Goal: Task Accomplishment & Management: Use online tool/utility

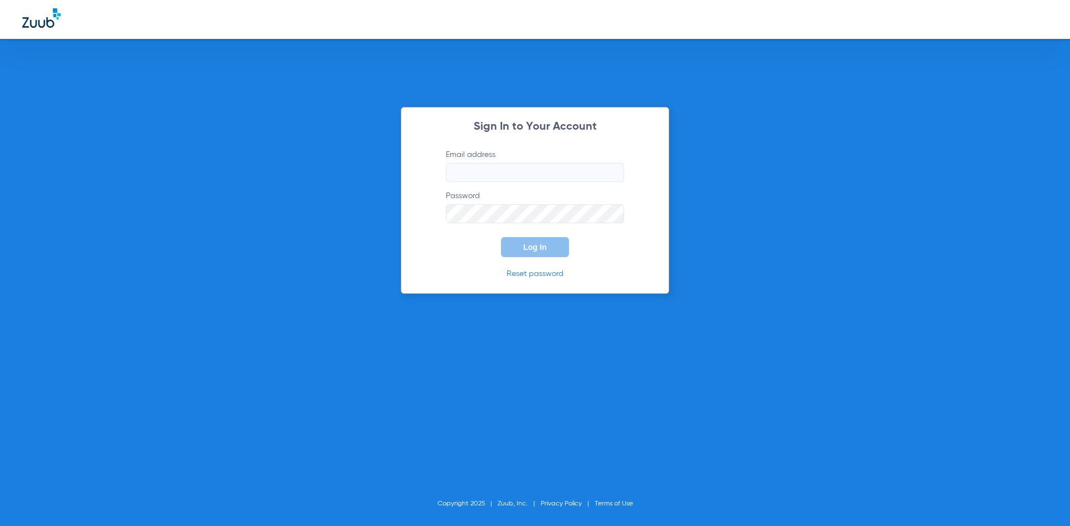
type input "[EMAIL_ADDRESS][DOMAIN_NAME]"
click at [534, 258] on div "Sign In to Your Account Email address [EMAIL_ADDRESS][DOMAIN_NAME] Password Log…" at bounding box center [535, 200] width 269 height 187
click at [535, 245] on span "Log In" at bounding box center [534, 247] width 23 height 9
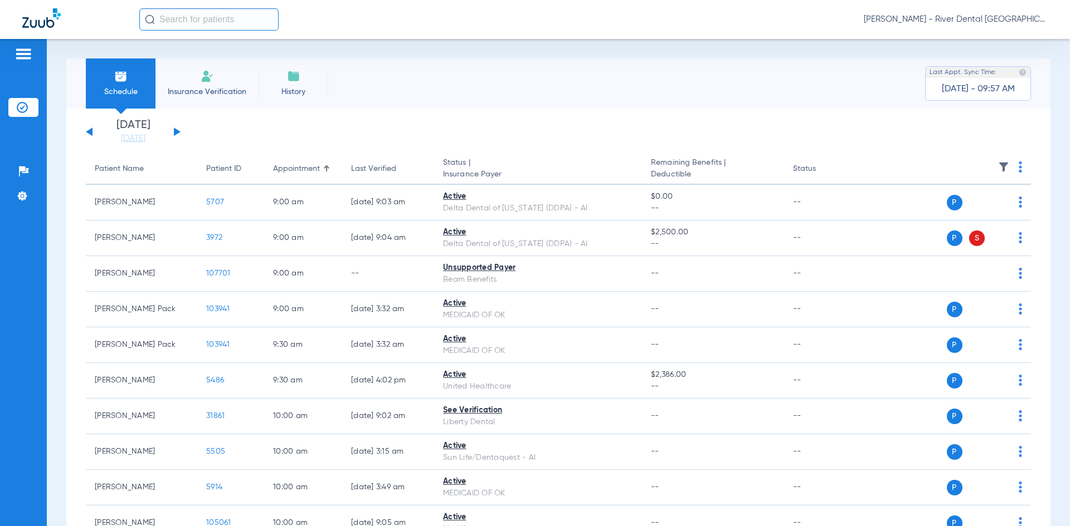
click at [175, 136] on div "[DATE] [DATE] [DATE] [DATE] [DATE] [DATE] [DATE] [DATE] [DATE] [DATE] [DATE] [D…" at bounding box center [133, 132] width 95 height 25
click at [175, 131] on button at bounding box center [177, 132] width 7 height 8
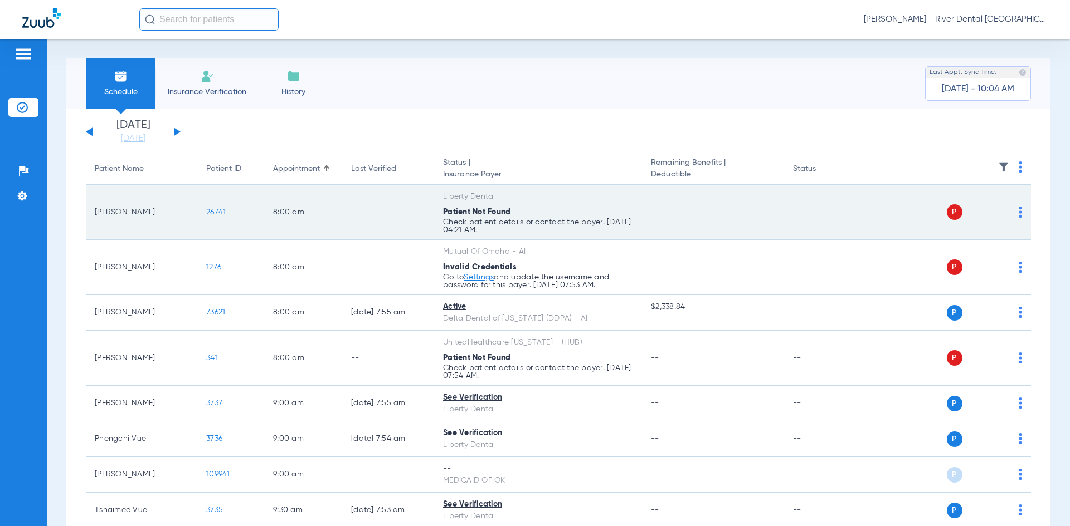
click at [1020, 207] on td "P S" at bounding box center [945, 212] width 172 height 55
click at [1016, 211] on td "P S" at bounding box center [945, 212] width 172 height 55
click at [1018, 216] on img at bounding box center [1019, 212] width 3 height 11
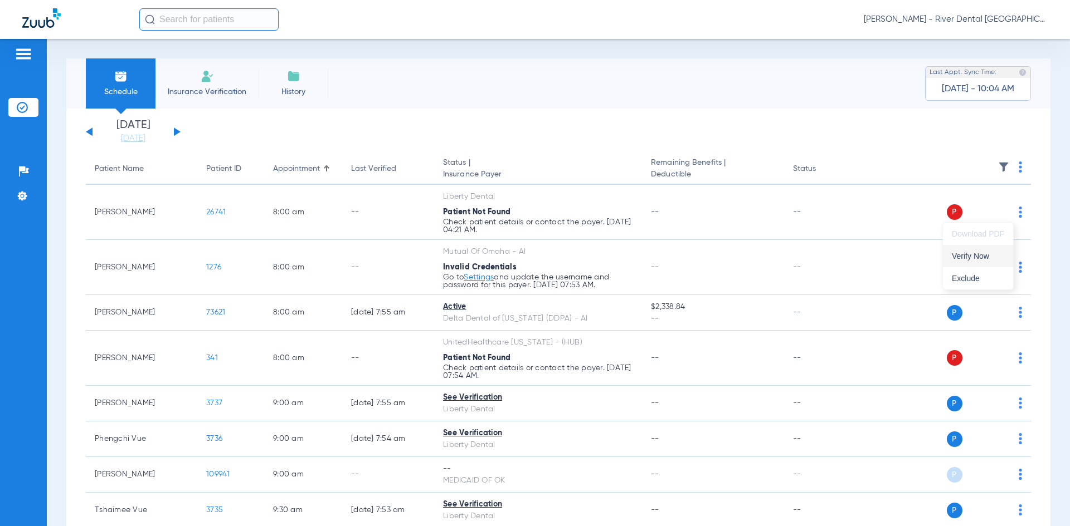
click at [977, 257] on span "Verify Now" at bounding box center [978, 256] width 52 height 8
